Goal: Transaction & Acquisition: Purchase product/service

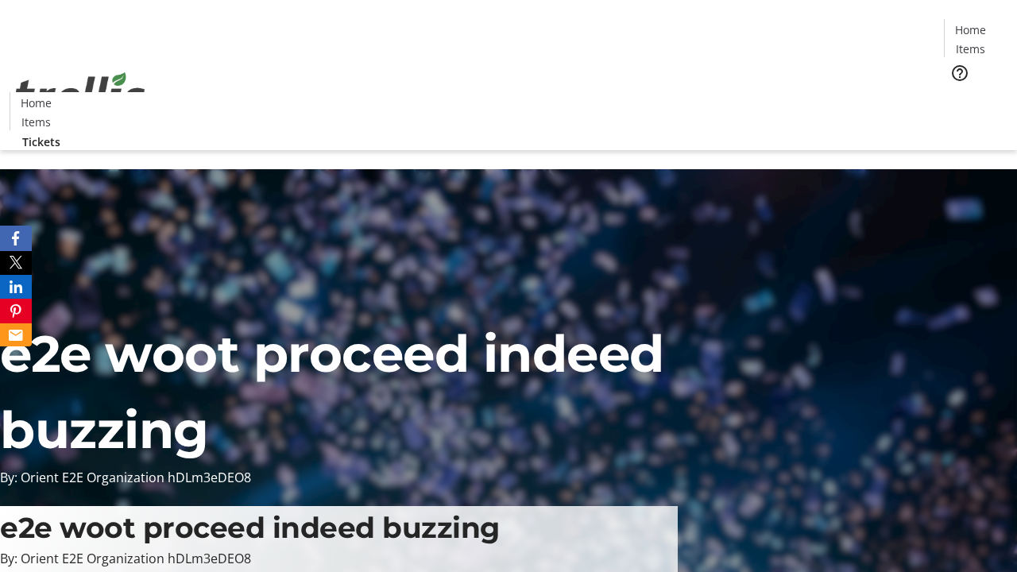
click at [956, 92] on span "Tickets" at bounding box center [975, 100] width 38 height 17
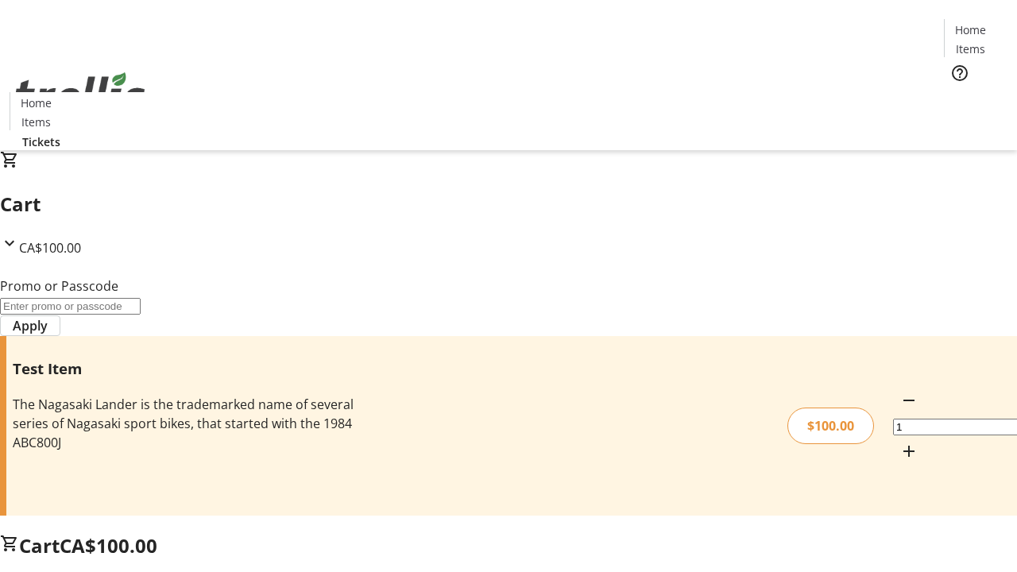
type input "PERCENT"
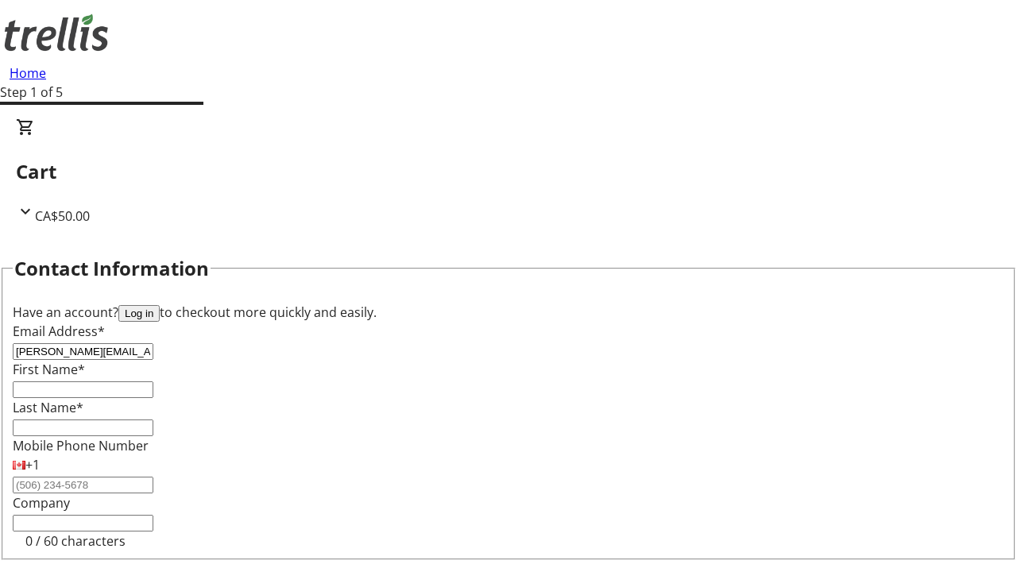
type input "[PERSON_NAME][EMAIL_ADDRESS][PERSON_NAME][DOMAIN_NAME]"
type input "[PERSON_NAME]"
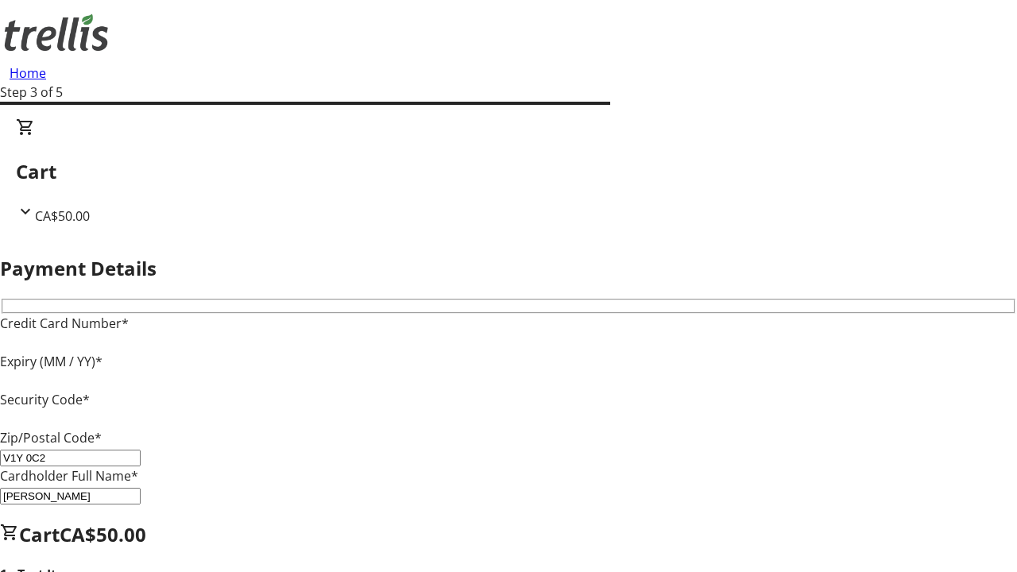
type input "V1Y 0C2"
